Goal: Task Accomplishment & Management: Use online tool/utility

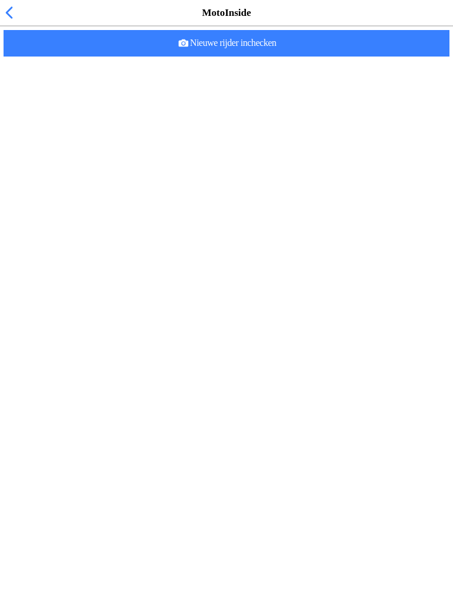
click at [3, 22] on span "button" at bounding box center [8, 13] width 13 height 18
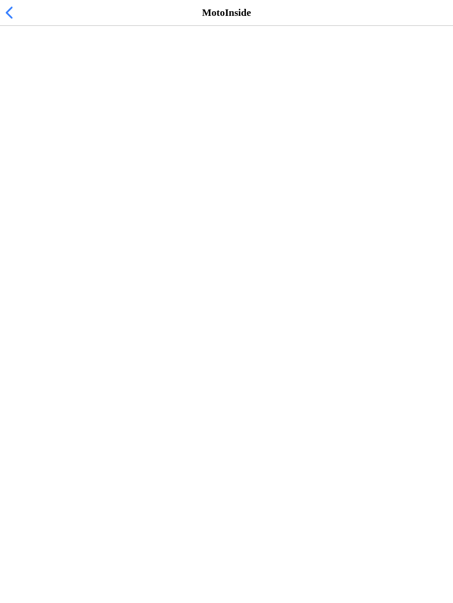
click at [4, 22] on span "button" at bounding box center [8, 13] width 13 height 18
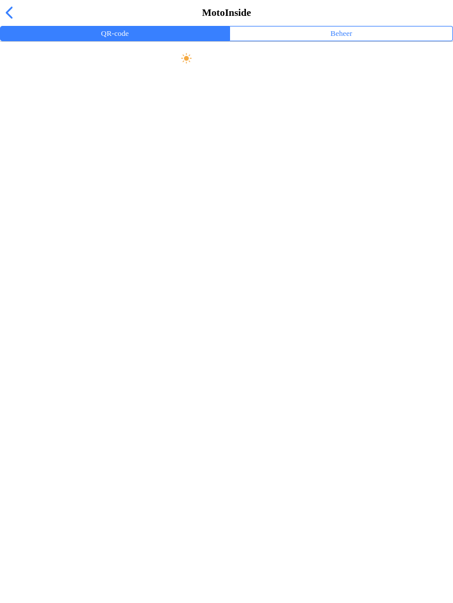
click at [10, 22] on span "button" at bounding box center [8, 13] width 13 height 18
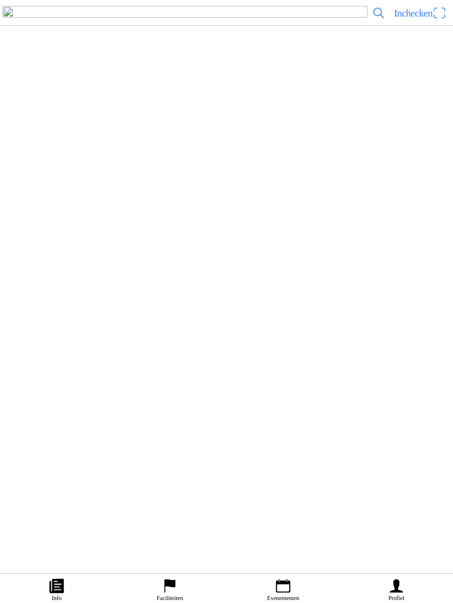
click at [408, 19] on span "Inchecken" at bounding box center [413, 13] width 38 height 11
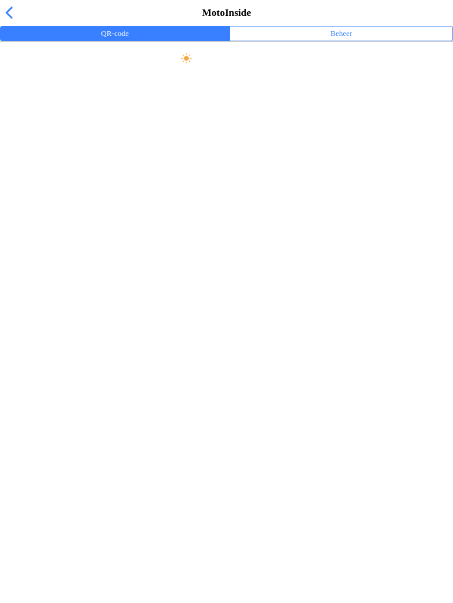
click at [25, 102] on h2 "Toezicht De Peelrijders" at bounding box center [226, 102] width 441 height 16
click at [32, 96] on h2 "Toezicht De Peelrijders" at bounding box center [226, 102] width 441 height 16
click at [0, 0] on slot "Persoonlijke QR-code" at bounding box center [0, 0] width 0 height 0
click at [342, 40] on ion-label "Beheer" at bounding box center [341, 33] width 22 height 13
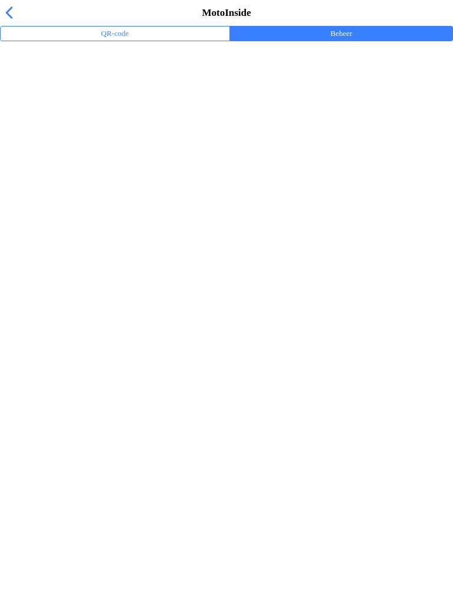
click at [3, 21] on span "button" at bounding box center [8, 13] width 13 height 18
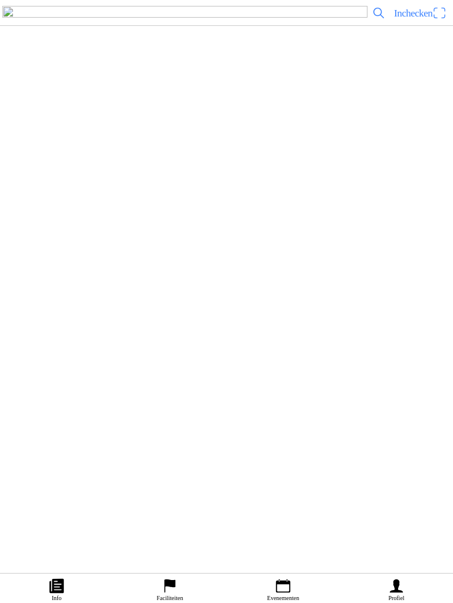
click at [403, 19] on span "Inchecken" at bounding box center [413, 13] width 38 height 11
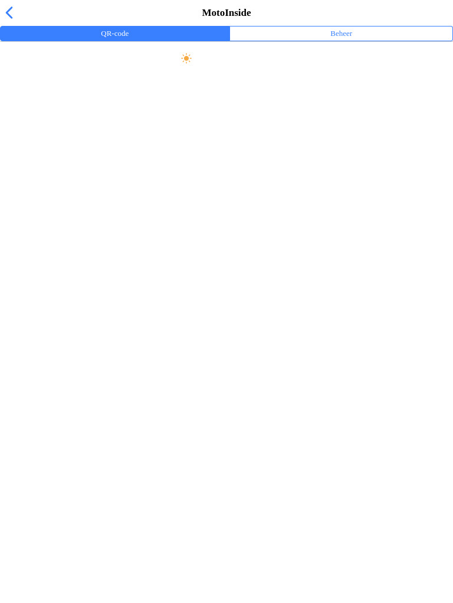
click at [8, 22] on span "button" at bounding box center [8, 13] width 13 height 18
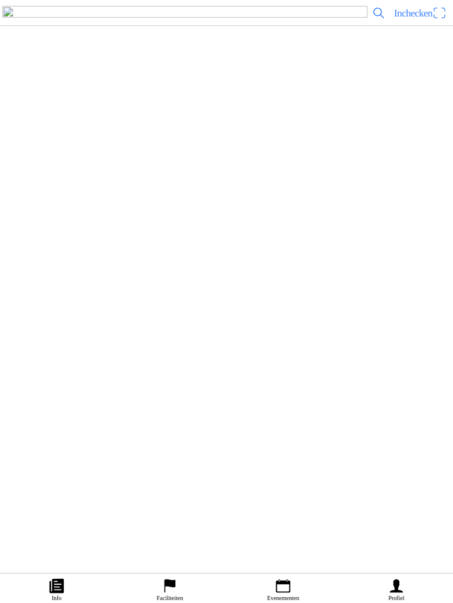
click at [208, 124] on span "Uitloggen" at bounding box center [226, 116] width 437 height 16
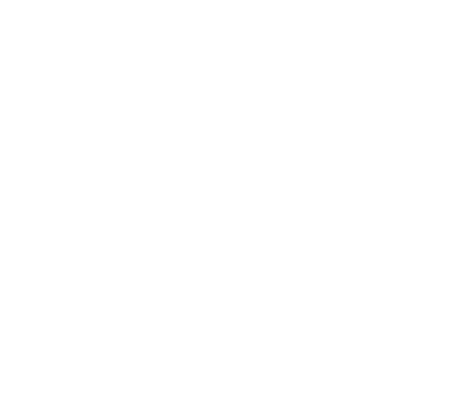
click at [383, 147] on div "Inloggen E-mail Volgende Een account aanmaken Terug naar app Wachtwoord vergete…" at bounding box center [226, 73] width 453 height 147
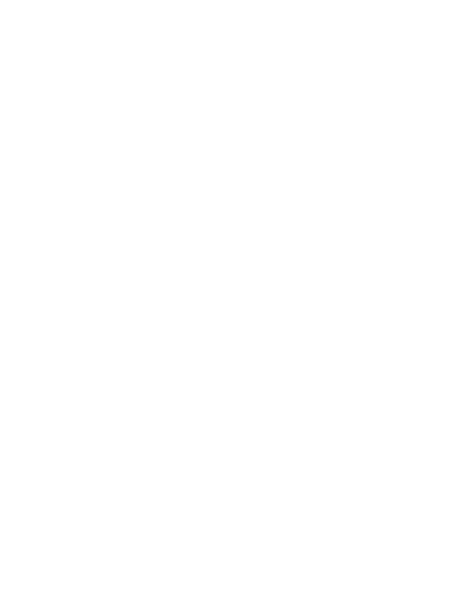
click at [0, 0] on slot "Terug naar app" at bounding box center [0, 0] width 0 height 0
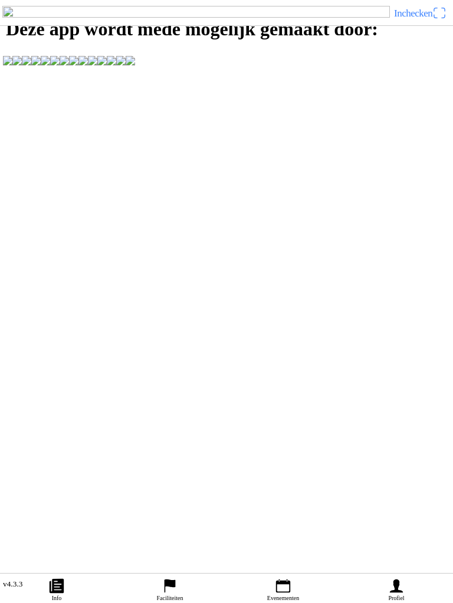
click at [425, 19] on span "Inchecken" at bounding box center [413, 13] width 38 height 11
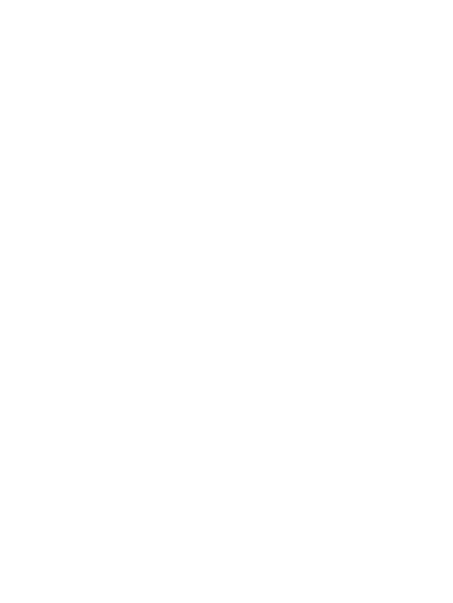
click at [342, 94] on span "Volgende" at bounding box center [226, 80] width 431 height 27
click at [358, 159] on div "Inloggen E-mail E-mailadres is verplicht. Volgende Een account aanmaken [PERSON…" at bounding box center [226, 79] width 453 height 159
click at [0, 0] on slot "Terug naar app" at bounding box center [0, 0] width 0 height 0
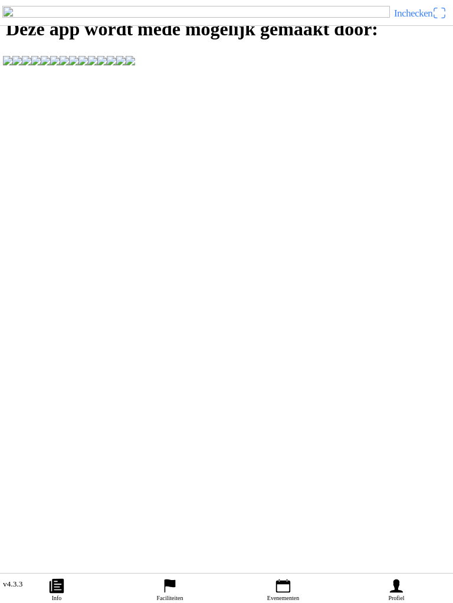
click at [299, 595] on ion-label "Evenementen" at bounding box center [283, 598] width 32 height 6
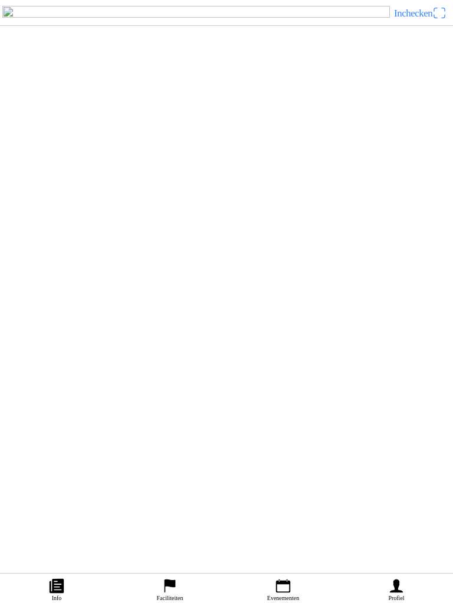
click at [237, 321] on div "[DATE] 15:15 Vrij rijden woensdag 15:15-19:00 MC de Peelrijders - Nederweert-Ei…" at bounding box center [250, 297] width 396 height 48
click at [399, 590] on icon "person" at bounding box center [395, 587] width 13 height 14
click at [401, 147] on div "Inloggen E-mail Volgende Een account aanmaken Terug naar app Wachtwoord vergete…" at bounding box center [226, 73] width 453 height 147
click at [393, 147] on div "Inloggen E-mail Volgende Een account aanmaken Terug naar app Wachtwoord vergete…" at bounding box center [226, 73] width 453 height 147
click at [359, 147] on div "Inloggen E-mail Volgende Een account aanmaken Terug naar app Wachtwoord vergete…" at bounding box center [226, 73] width 453 height 147
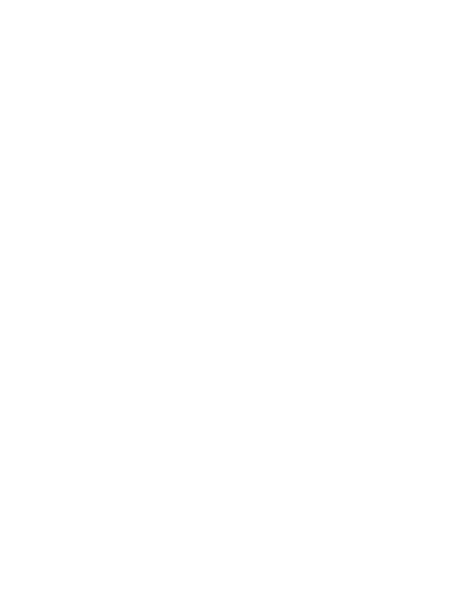
click at [315, 94] on span "Volgende" at bounding box center [226, 80] width 431 height 27
click at [308, 159] on div "Inloggen E-mail E-mailadres is verplicht. Volgende Een account aanmaken [PERSON…" at bounding box center [226, 79] width 453 height 159
click at [88, 64] on input "email" at bounding box center [228, 53] width 438 height 21
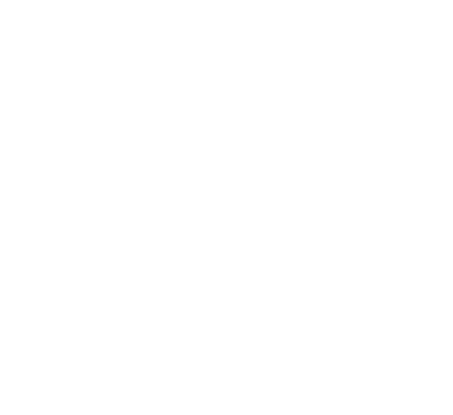
click at [394, 25] on div "Inloggen" at bounding box center [226, 19] width 453 height 11
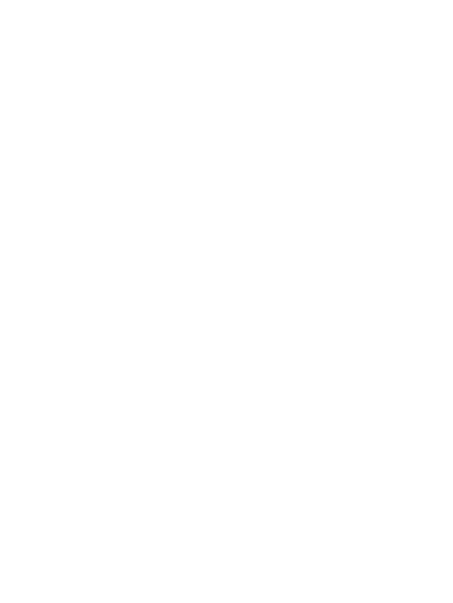
click at [69, 64] on div "E-mail" at bounding box center [228, 44] width 438 height 39
click at [61, 64] on input "email" at bounding box center [228, 53] width 438 height 21
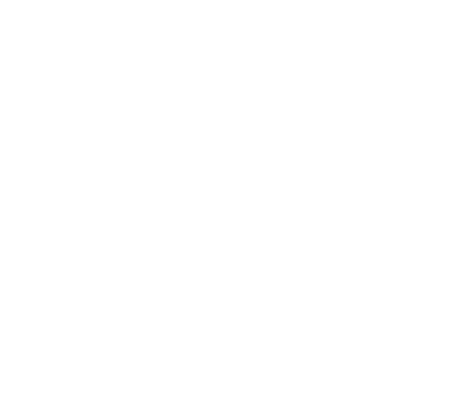
click at [0, 0] on slot "Inloggen" at bounding box center [0, 0] width 0 height 0
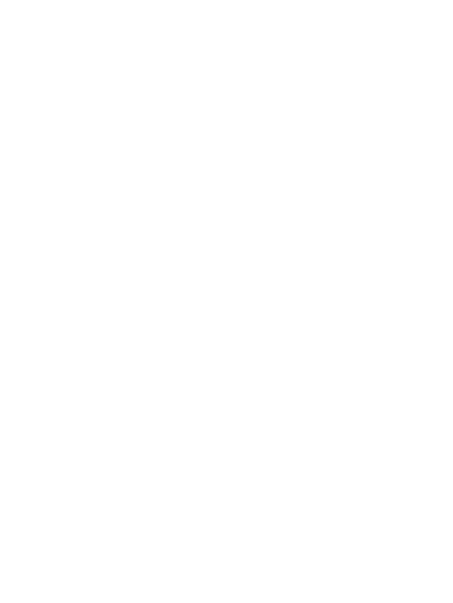
click at [0, 0] on slot "Terug naar app" at bounding box center [0, 0] width 0 height 0
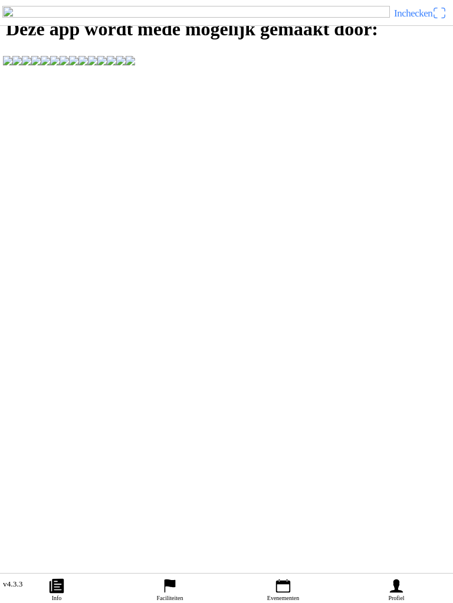
click at [423, 17] on link "Inchecken" at bounding box center [419, 13] width 61 height 19
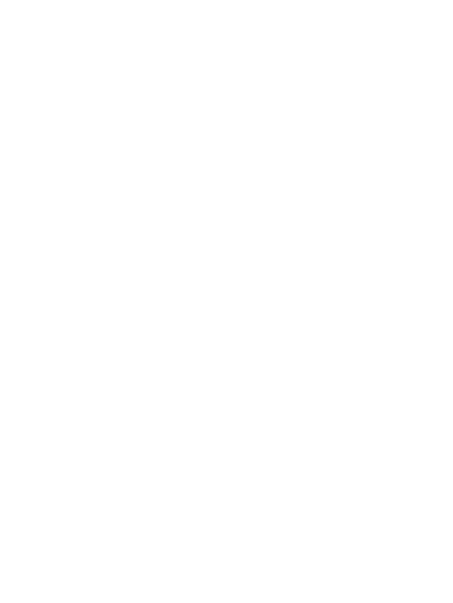
click at [0, 0] on slot "Terug naar app" at bounding box center [0, 0] width 0 height 0
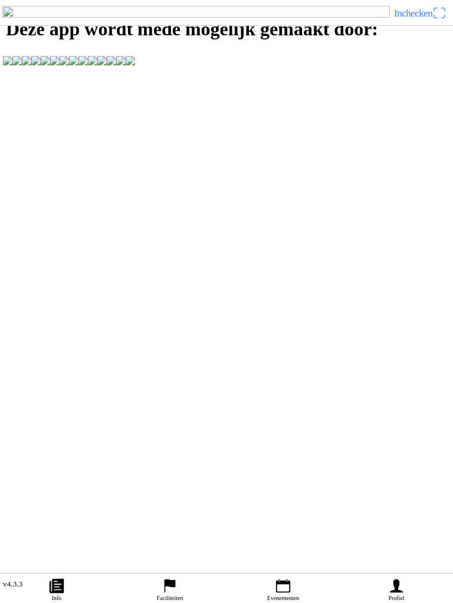
click at [423, 19] on span "Inchecken" at bounding box center [413, 13] width 38 height 11
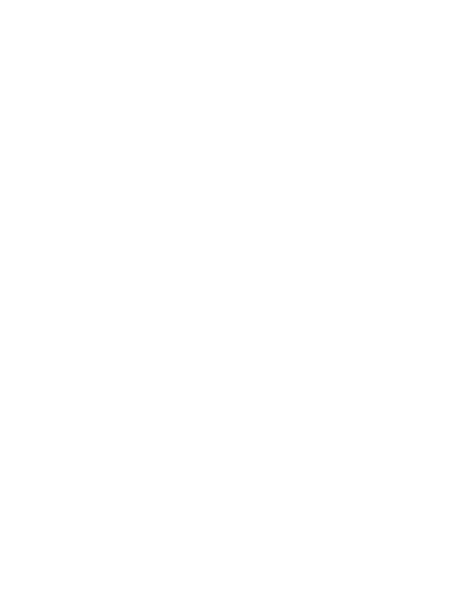
click at [0, 0] on slot "Terug naar app" at bounding box center [0, 0] width 0 height 0
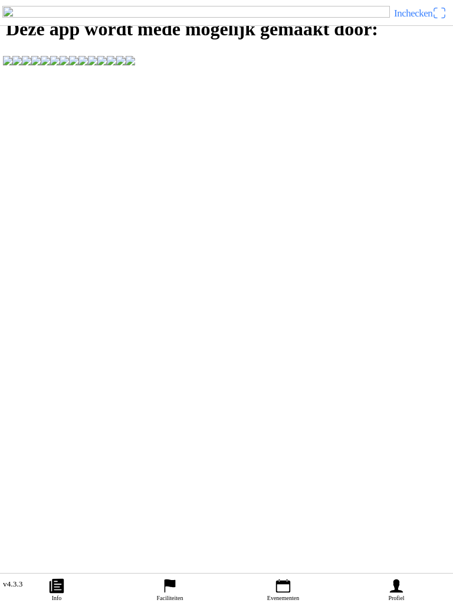
click at [402, 592] on icon "person" at bounding box center [395, 587] width 13 height 14
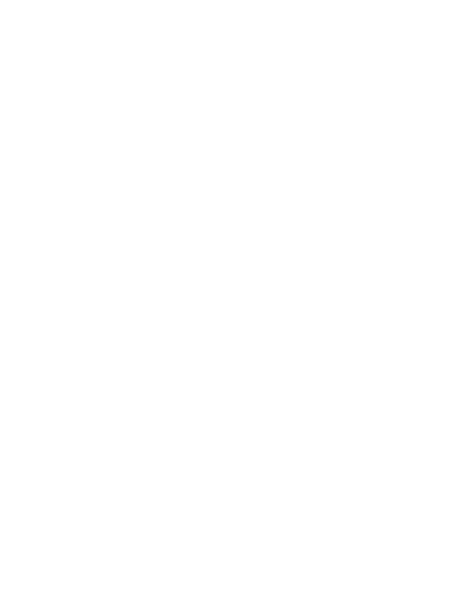
click at [401, 147] on div "Inloggen E-mail Volgende Een account aanmaken Terug naar app Wachtwoord vergete…" at bounding box center [226, 73] width 453 height 147
click at [0, 0] on slot "Terug naar app" at bounding box center [0, 0] width 0 height 0
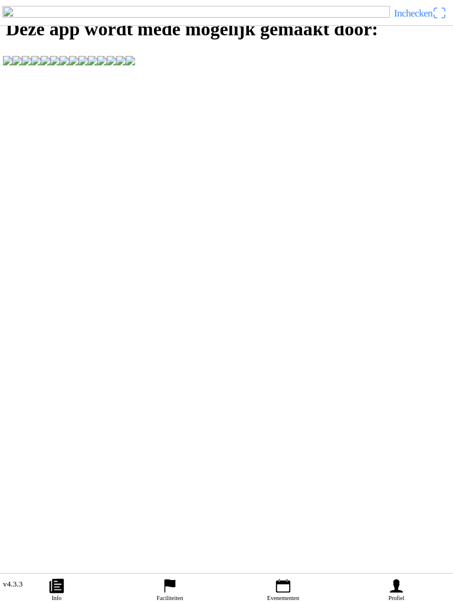
click at [435, 22] on span "Inchecken" at bounding box center [420, 13] width 52 height 19
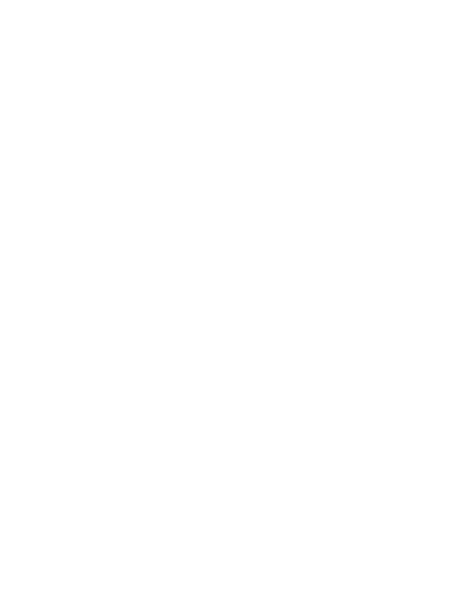
click at [0, 0] on slot "Terug naar app" at bounding box center [0, 0] width 0 height 0
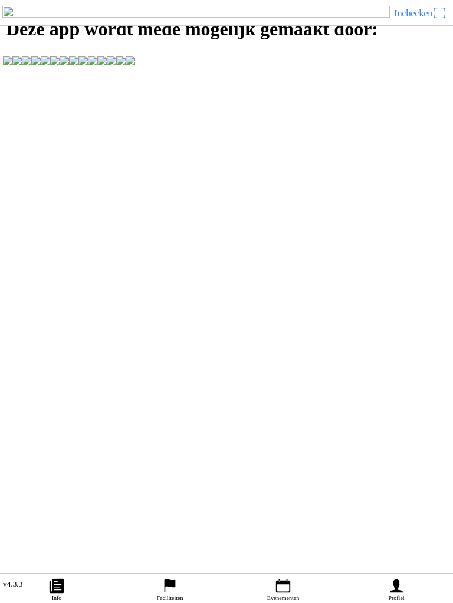
click at [437, 22] on span "Inchecken" at bounding box center [420, 13] width 52 height 19
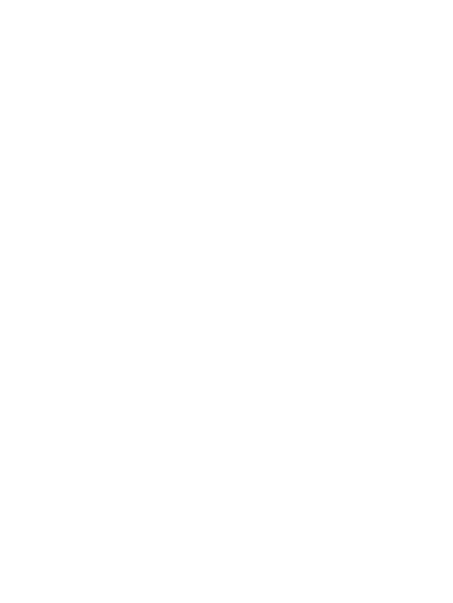
click at [0, 0] on slot "Terug naar app" at bounding box center [0, 0] width 0 height 0
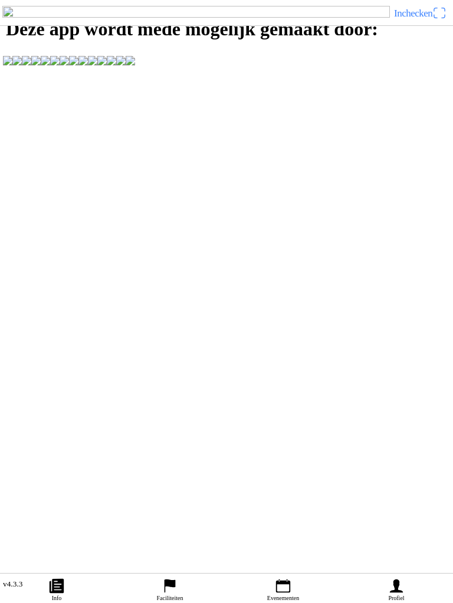
click at [414, 19] on span "Inchecken" at bounding box center [413, 13] width 38 height 11
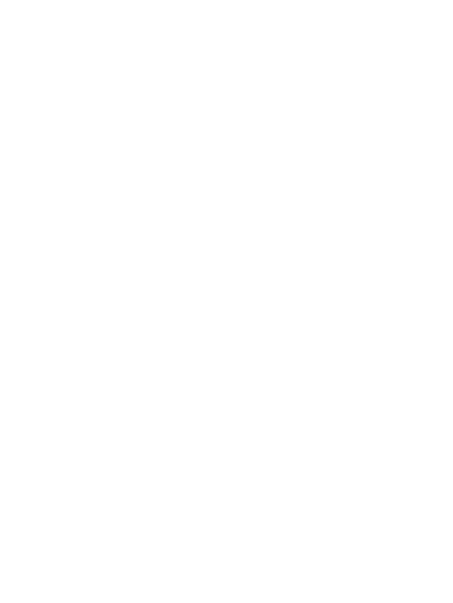
click at [0, 0] on slot "Terug naar app" at bounding box center [0, 0] width 0 height 0
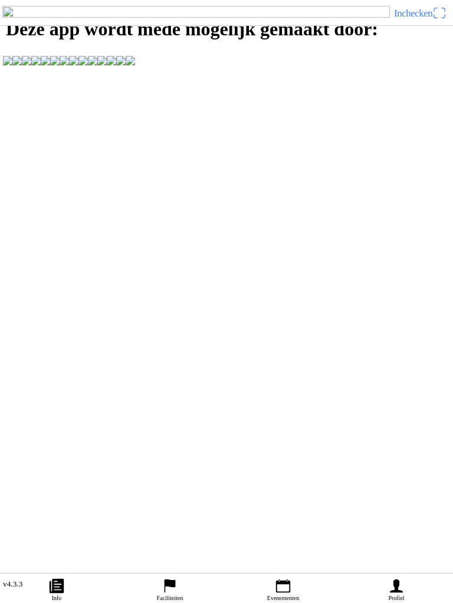
click at [15, 20] on img at bounding box center [195, 13] width 387 height 14
click at [52, 20] on img at bounding box center [195, 13] width 387 height 14
click at [58, 16] on img at bounding box center [195, 13] width 387 height 14
click at [426, 19] on span "Inchecken" at bounding box center [413, 13] width 38 height 11
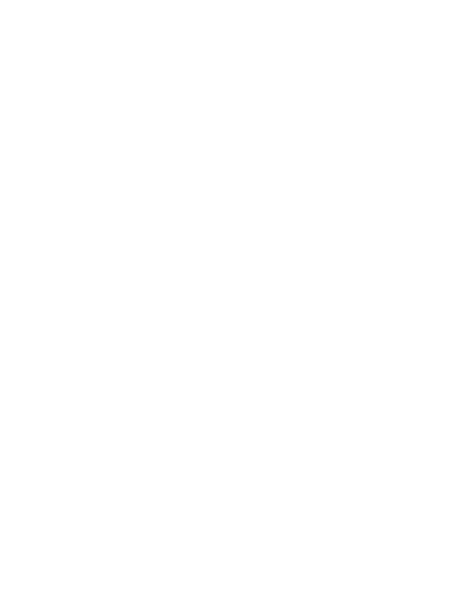
click at [0, 0] on slot "Terug naar app" at bounding box center [0, 0] width 0 height 0
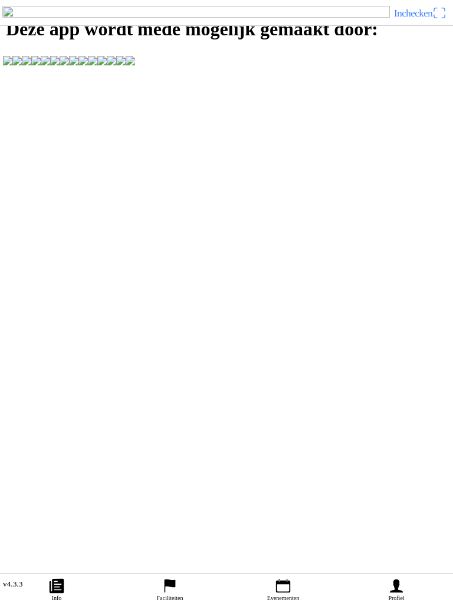
click at [418, 19] on span "Inchecken" at bounding box center [413, 13] width 38 height 11
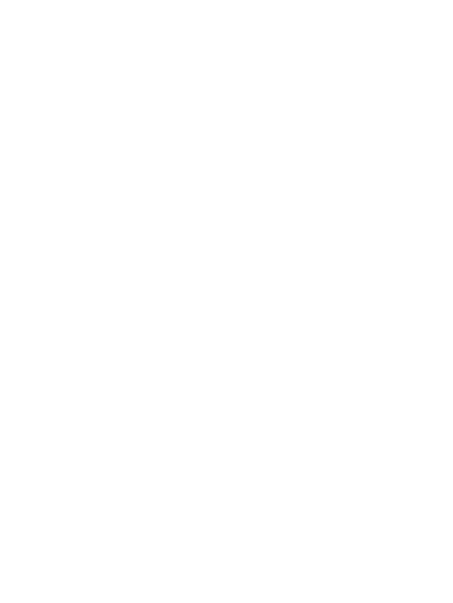
click at [0, 0] on slot "Terug naar app" at bounding box center [0, 0] width 0 height 0
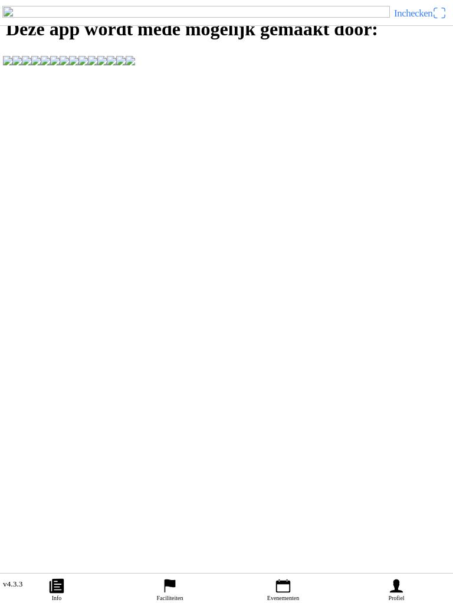
click at [438, 22] on span "Inchecken" at bounding box center [420, 13] width 52 height 19
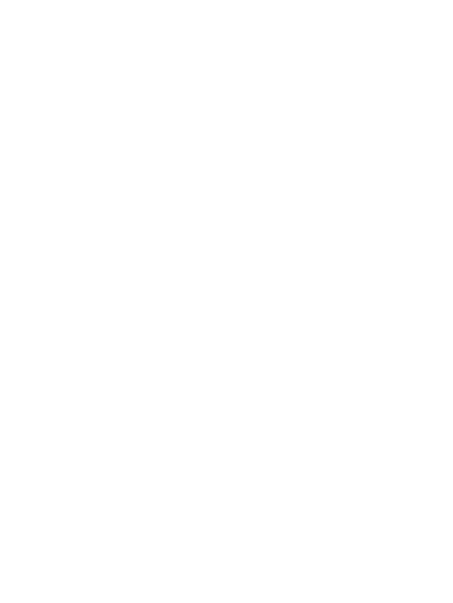
click at [0, 0] on slot "Terug naar app" at bounding box center [0, 0] width 0 height 0
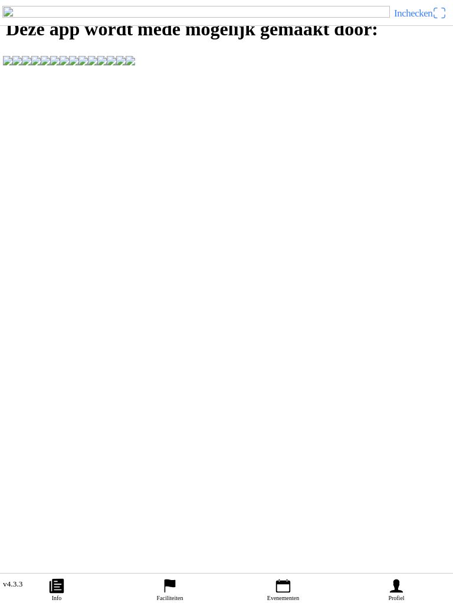
click at [444, 22] on span "Inchecken" at bounding box center [420, 13] width 52 height 19
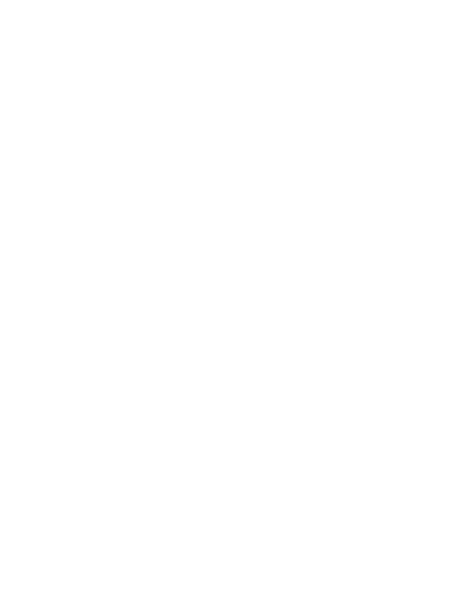
click at [0, 0] on slot "Terug naar app" at bounding box center [0, 0] width 0 height 0
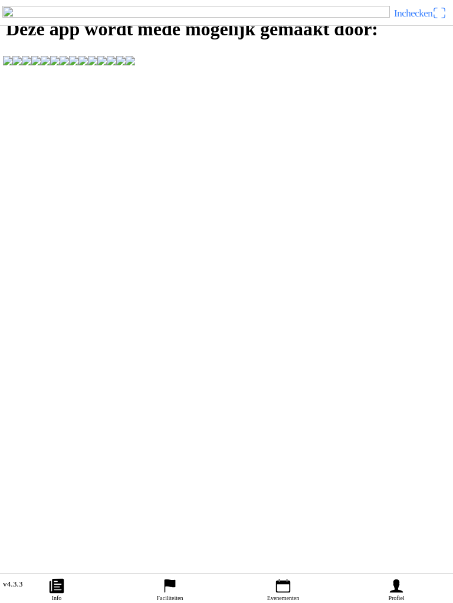
click at [388, 14] on div "Inchecken" at bounding box center [226, 13] width 453 height 26
click at [413, 19] on span "Inchecken" at bounding box center [413, 13] width 38 height 11
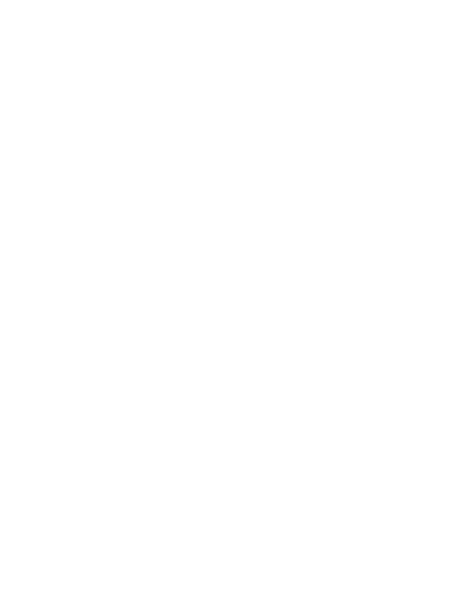
click at [0, 0] on slot "Terug naar app" at bounding box center [0, 0] width 0 height 0
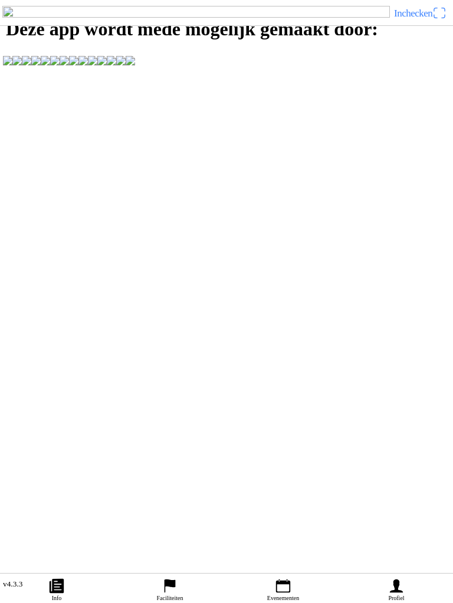
click at [412, 19] on span "Inchecken" at bounding box center [413, 13] width 38 height 11
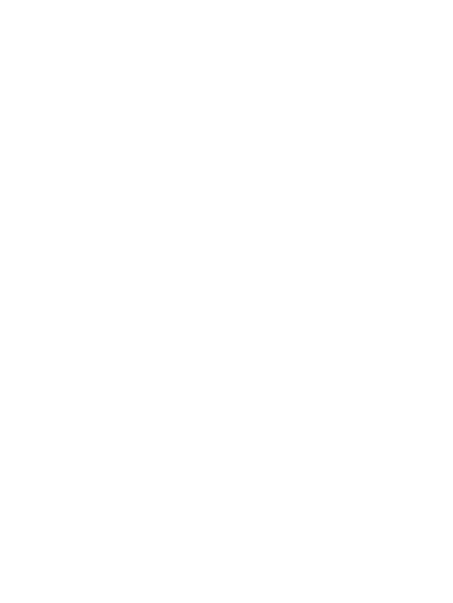
click at [0, 0] on slot "Terug naar app" at bounding box center [0, 0] width 0 height 0
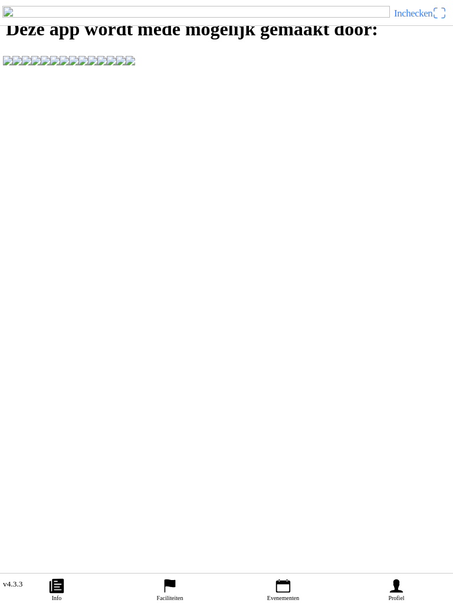
click at [284, 587] on icon "calendar" at bounding box center [283, 586] width 18 height 18
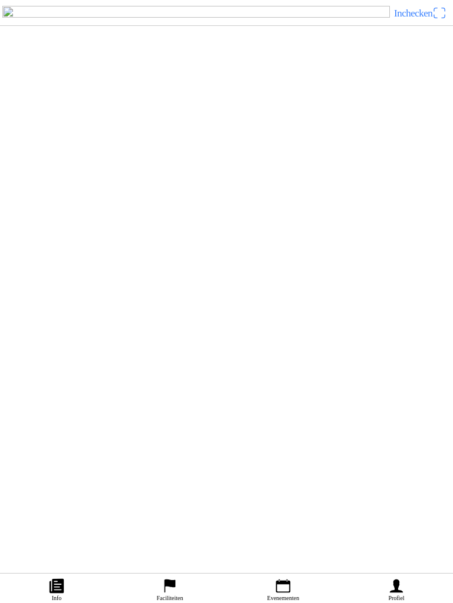
click at [114, 129] on div "[DATE] 13:00 training Mc Volgas Ermelo" at bounding box center [250, 105] width 396 height 48
click at [279, 585] on icon "calendar" at bounding box center [283, 586] width 18 height 18
click at [133, 321] on div "[DATE] 15:15 Vrij rijden woensdag 15:15-19:00 MC de Peelrijders - Nederweert-Ei…" at bounding box center [250, 297] width 396 height 48
click at [447, 22] on button "Inchecken" at bounding box center [420, 13] width 58 height 19
click at [204, 14] on img at bounding box center [226, 7] width 453 height 14
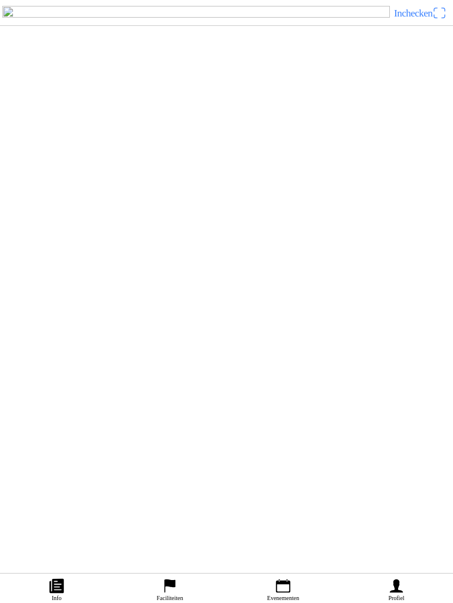
click at [440, 22] on span "Inchecken" at bounding box center [420, 13] width 52 height 19
click at [0, 0] on slot "Terug naar app" at bounding box center [0, 0] width 0 height 0
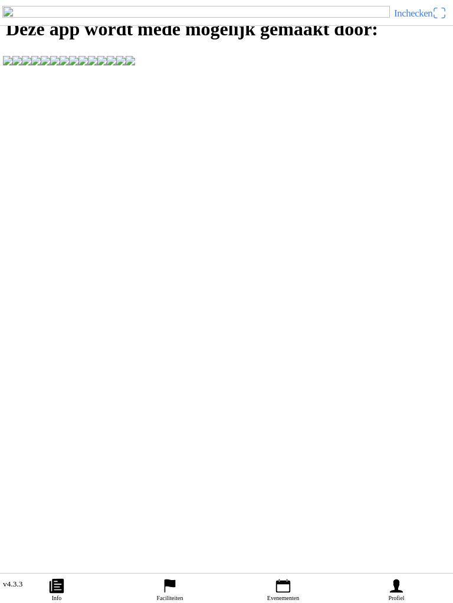
click at [418, 19] on span "Inchecken" at bounding box center [413, 13] width 38 height 11
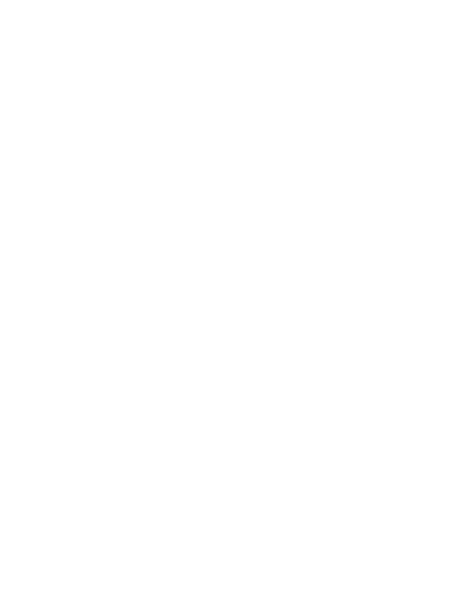
click at [156, 64] on div "E-mail" at bounding box center [228, 44] width 438 height 39
click at [64, 64] on input "email" at bounding box center [228, 53] width 438 height 21
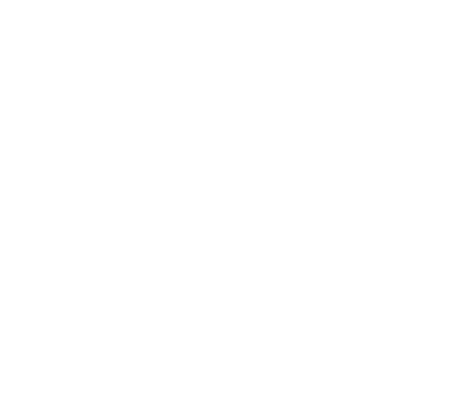
type input "[EMAIL_ADDRESS][DOMAIN_NAME]"
click at [120, 94] on span "Volgende" at bounding box center [226, 80] width 431 height 27
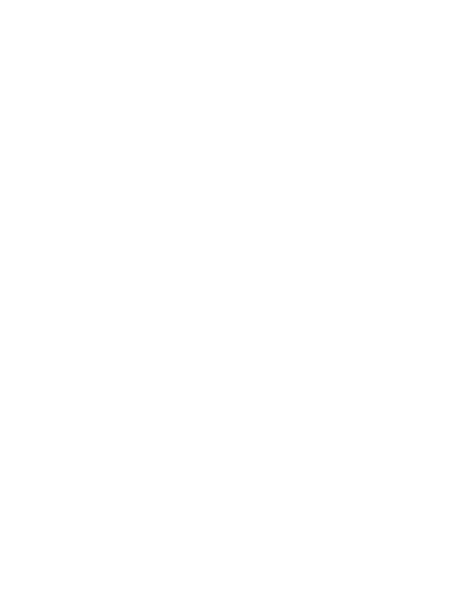
scroll to position [1, 0]
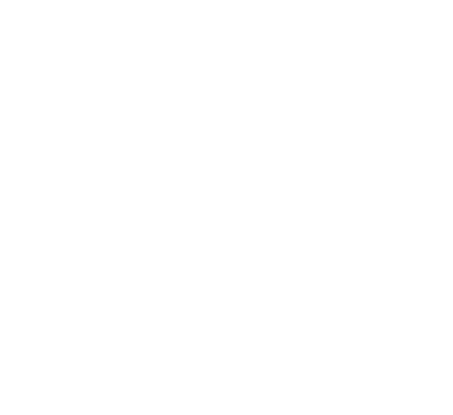
click at [129, 163] on span "button" at bounding box center [226, 149] width 431 height 27
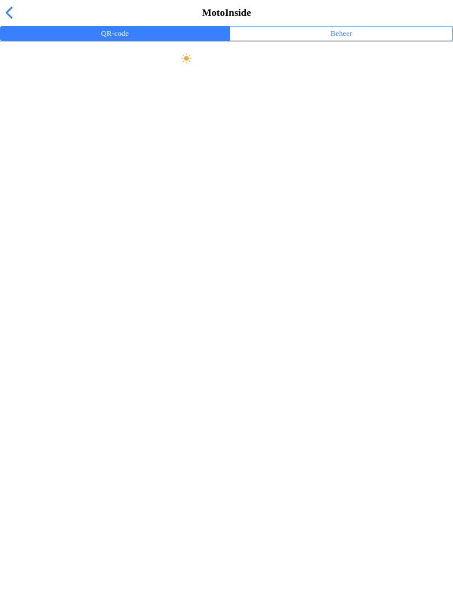
click at [332, 40] on ion-label "Beheer" at bounding box center [341, 33] width 22 height 13
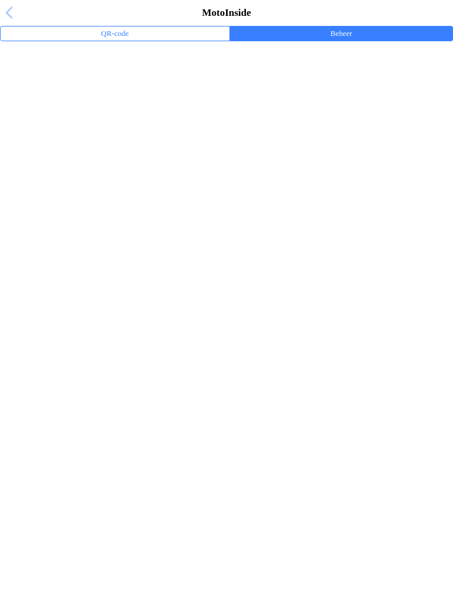
click at [5, 22] on span "button" at bounding box center [8, 13] width 13 height 18
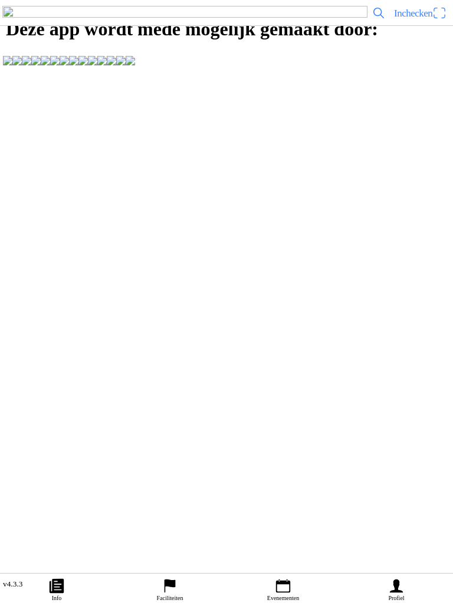
click at [403, 19] on span "Inchecken" at bounding box center [413, 13] width 38 height 11
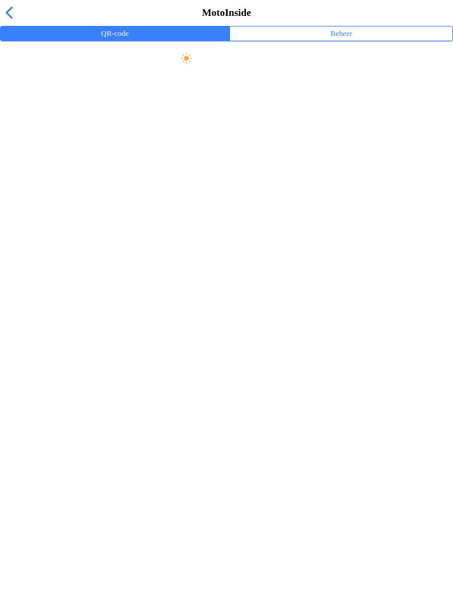
click at [331, 40] on ion-label "Beheer" at bounding box center [341, 33] width 22 height 13
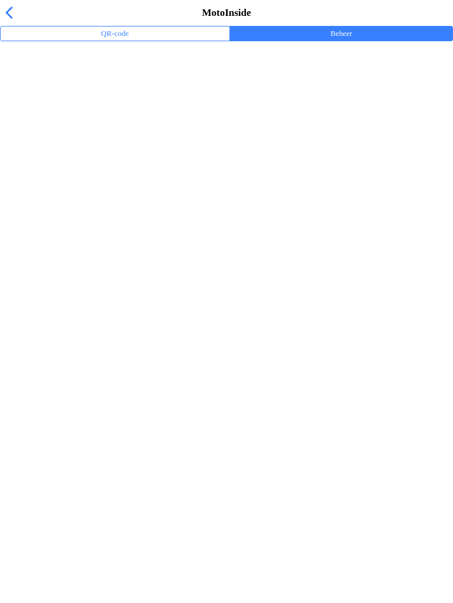
click at [60, 83] on ion-label "Trainingsevenementen" at bounding box center [226, 77] width 434 height 12
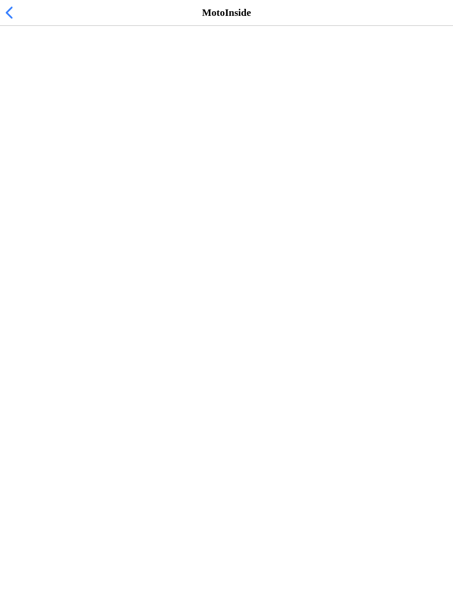
click at [30, 67] on h2 "Vrij rijden woensdag 15:15-19:00" at bounding box center [220, 61] width 422 height 12
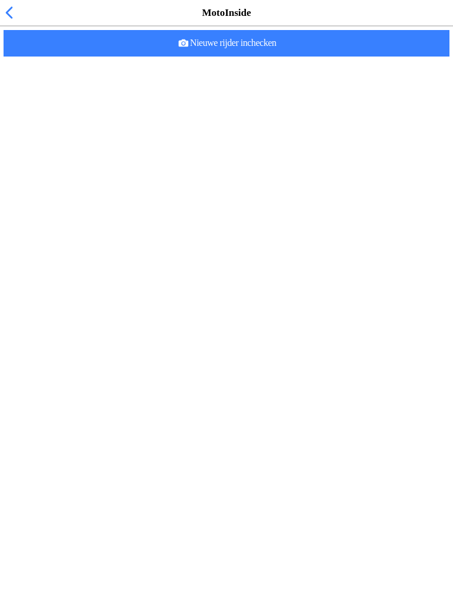
click at [288, 57] on span "Nieuwe rijder inchecken" at bounding box center [226, 43] width 427 height 27
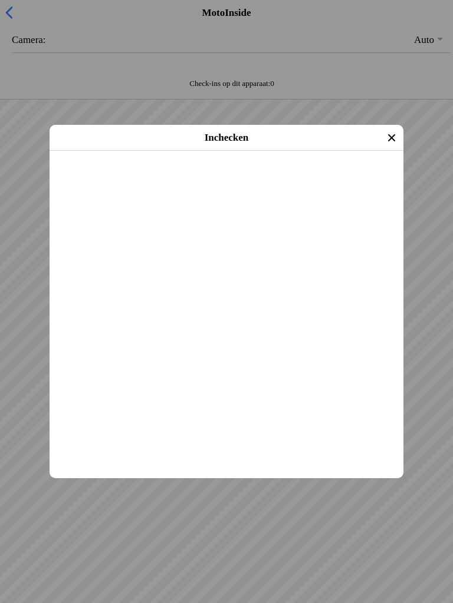
click at [207, 180] on span "Inchecken" at bounding box center [226, 166] width 332 height 27
click at [204, 180] on span "Inchecken" at bounding box center [226, 166] width 332 height 27
click at [200, 180] on span "Inchecken" at bounding box center [226, 166] width 332 height 27
click at [0, 0] on slot "Inchecken" at bounding box center [0, 0] width 0 height 0
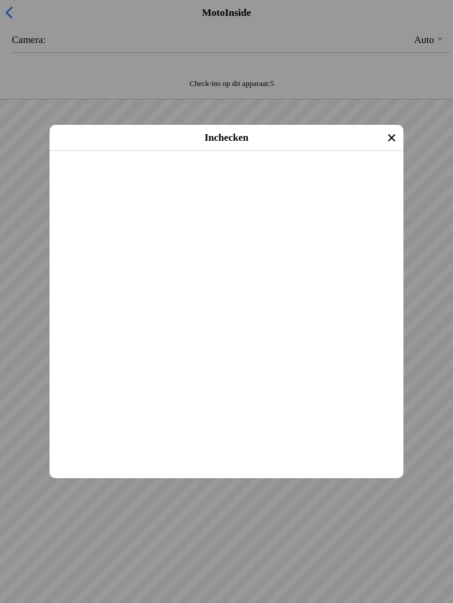
click at [206, 180] on span "Inchecken" at bounding box center [226, 166] width 332 height 27
click at [0, 0] on slot "Inchecken" at bounding box center [0, 0] width 0 height 0
click at [336, 180] on span "Inchecken" at bounding box center [226, 166] width 332 height 27
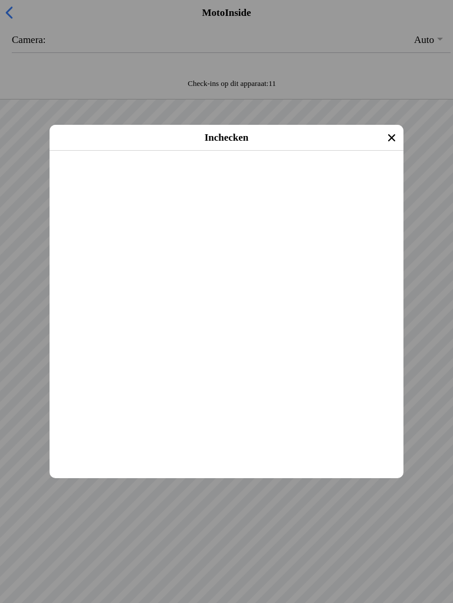
click at [0, 0] on slot "Inchecken" at bounding box center [0, 0] width 0 height 0
click at [207, 180] on span "Inchecken" at bounding box center [226, 166] width 332 height 27
